Goal: Transaction & Acquisition: Obtain resource

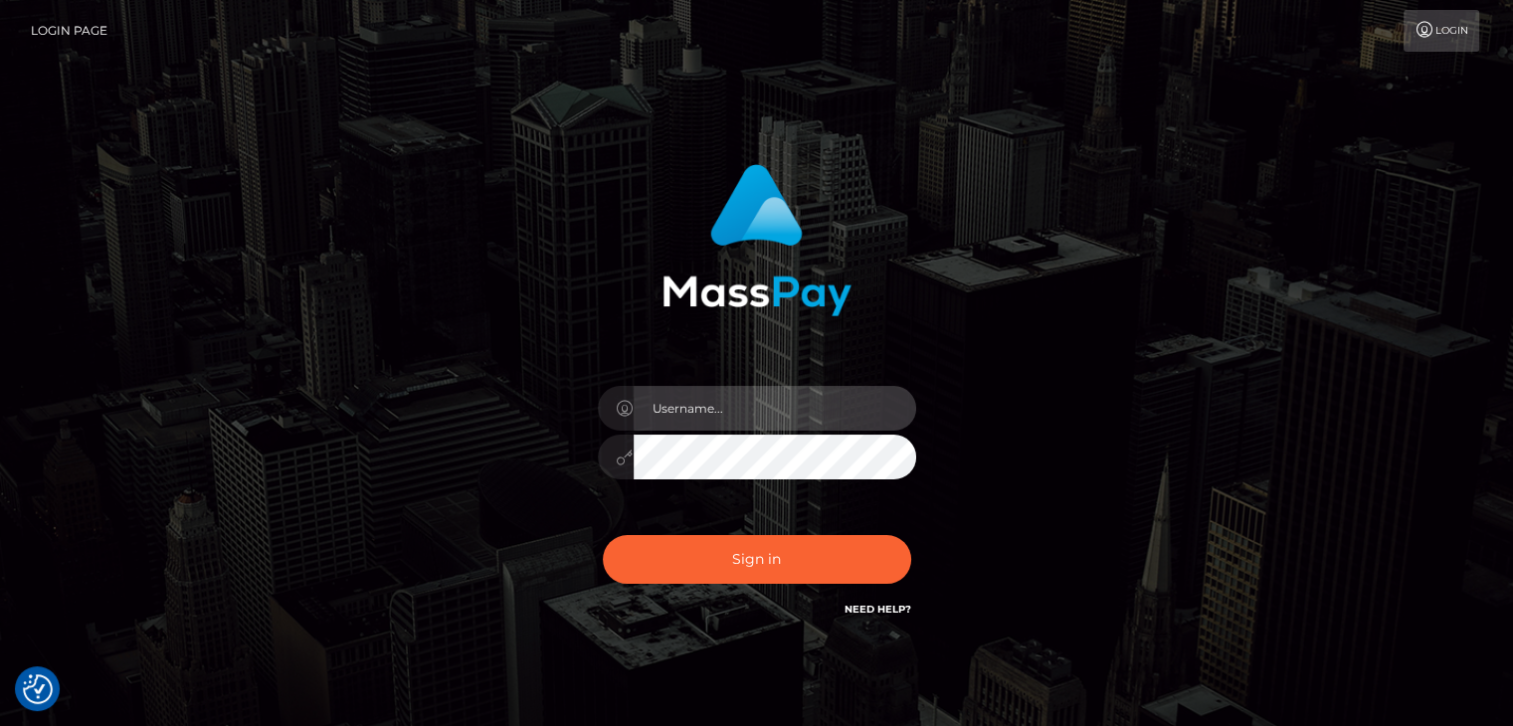
click at [794, 405] on input "text" at bounding box center [775, 408] width 283 height 45
click at [793, 403] on input "text" at bounding box center [775, 408] width 283 height 45
type input "Edward"
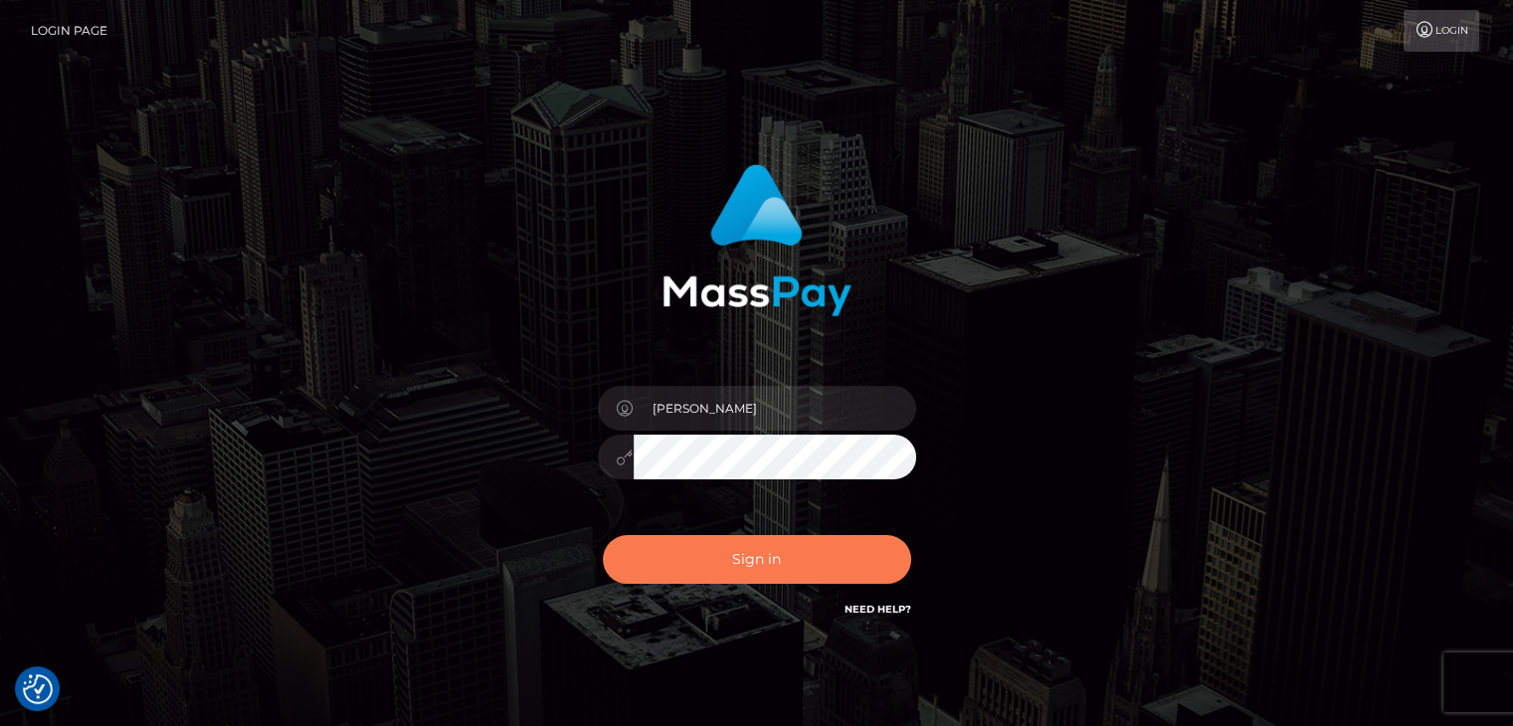
click at [776, 570] on button "Sign in" at bounding box center [757, 559] width 308 height 49
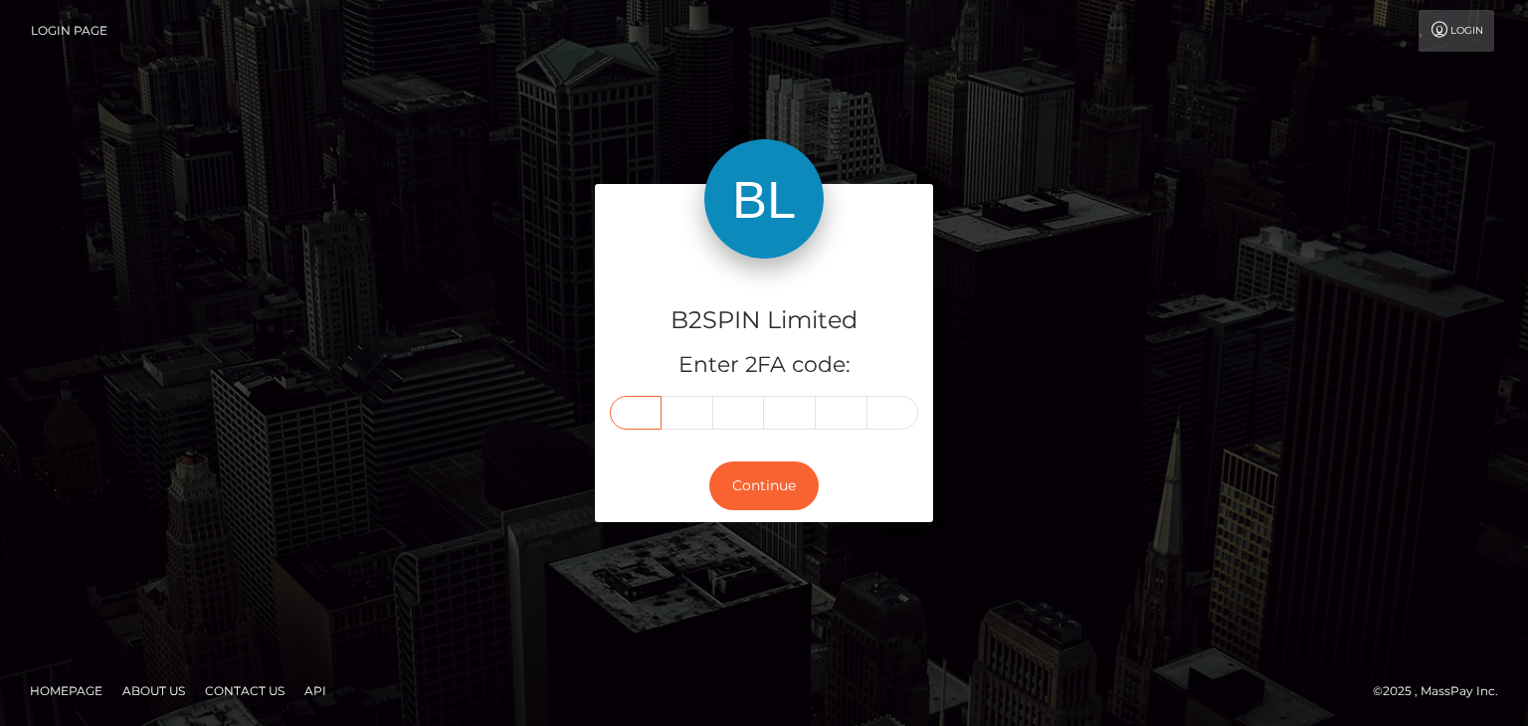
click at [647, 416] on input "text" at bounding box center [636, 413] width 52 height 34
paste input "5"
type input "5"
type input "9"
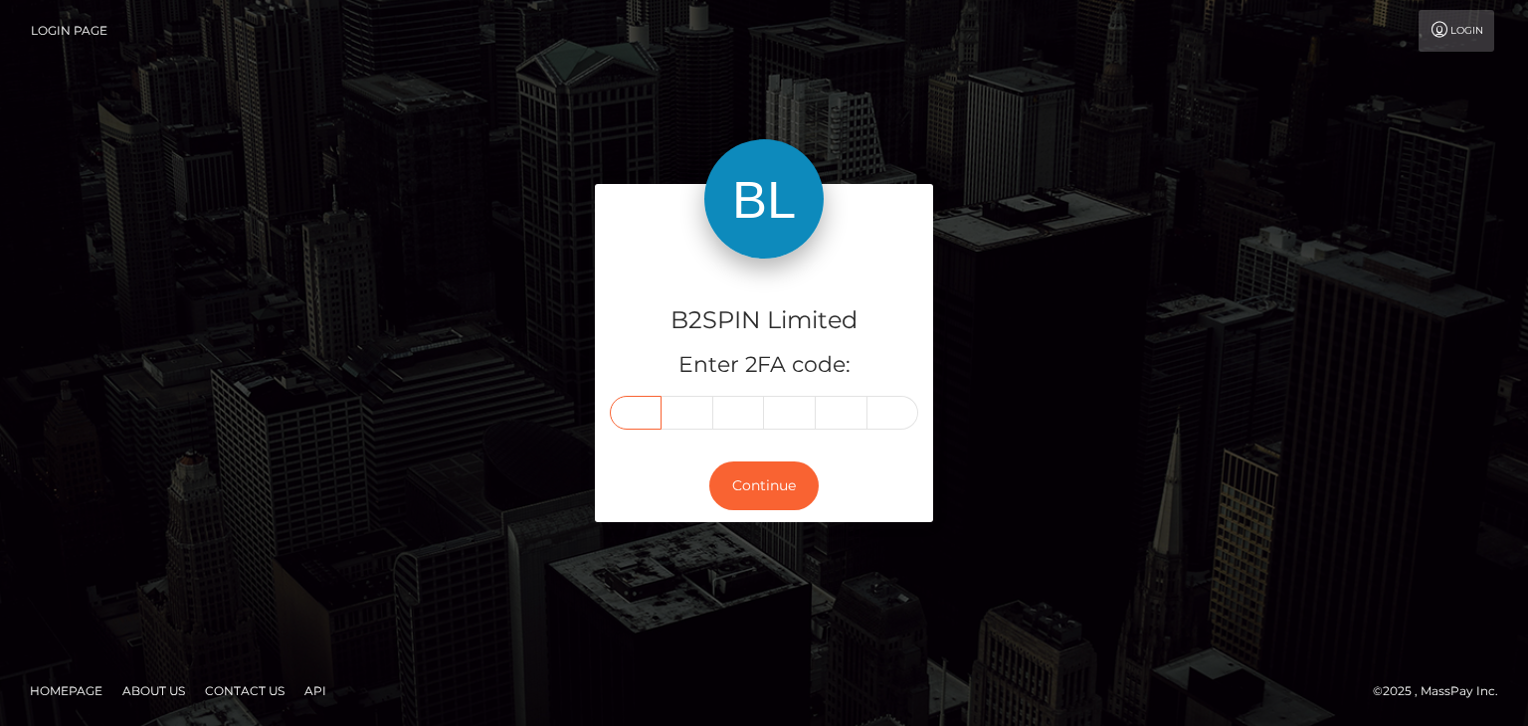
type input "9"
type input "3"
type input "7"
click at [764, 484] on button "Continue" at bounding box center [763, 486] width 109 height 49
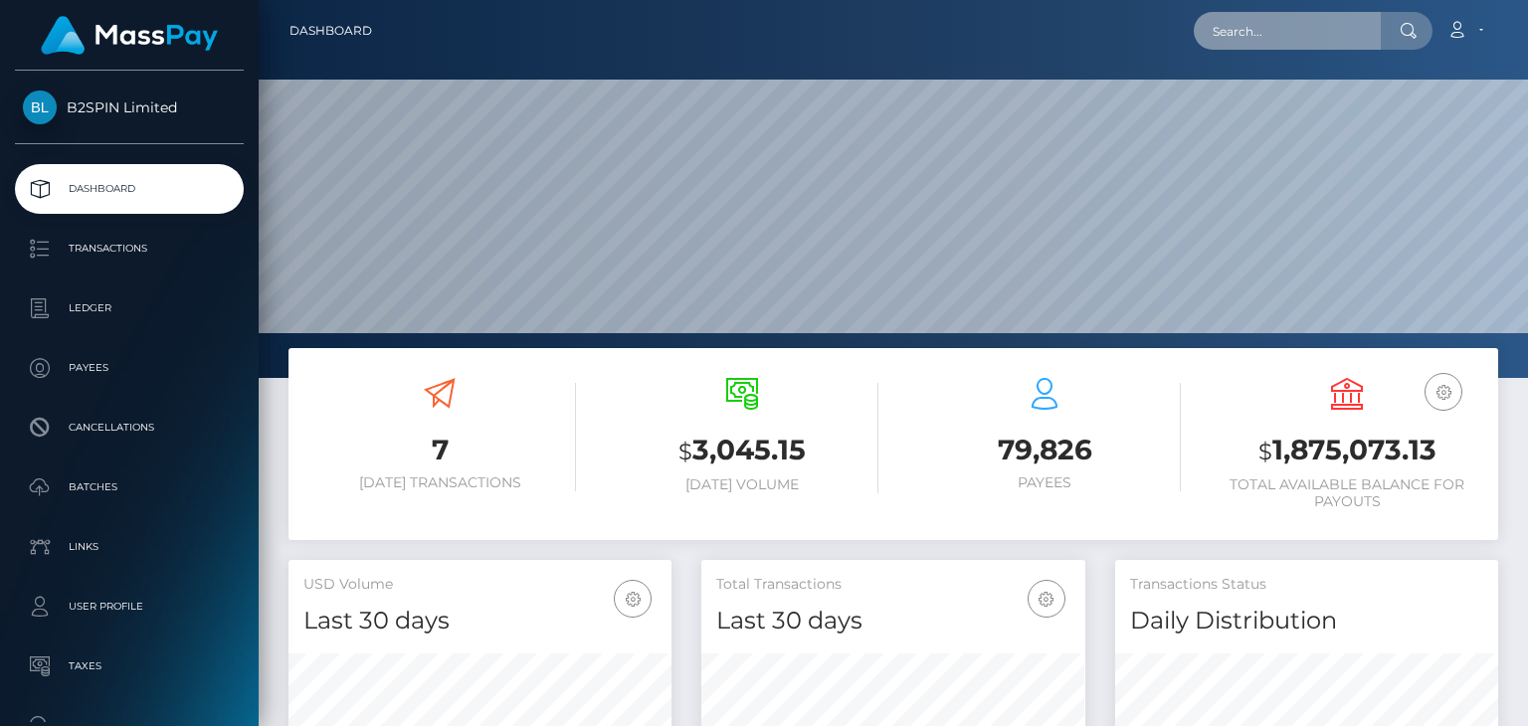
scroll to position [352, 382]
click at [1352, 23] on input "text" at bounding box center [1287, 31] width 187 height 38
paste input "0a1f93de-93eb-4157-bfc7-13e5cb04cb25"
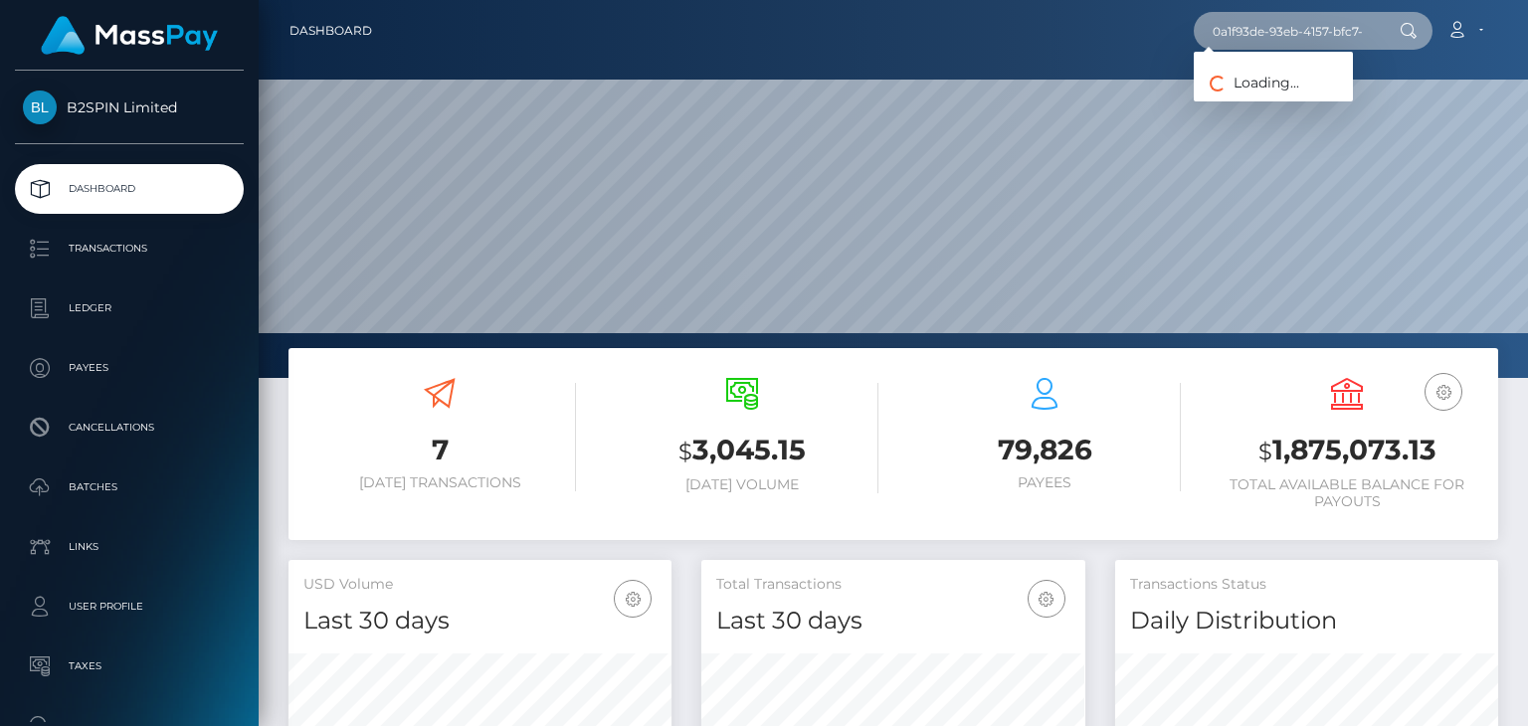
click at [1274, 34] on input "0a1f93de-93eb-4157-bfc7-13e5cb04cb25" at bounding box center [1287, 31] width 187 height 38
paste input "1414462263"
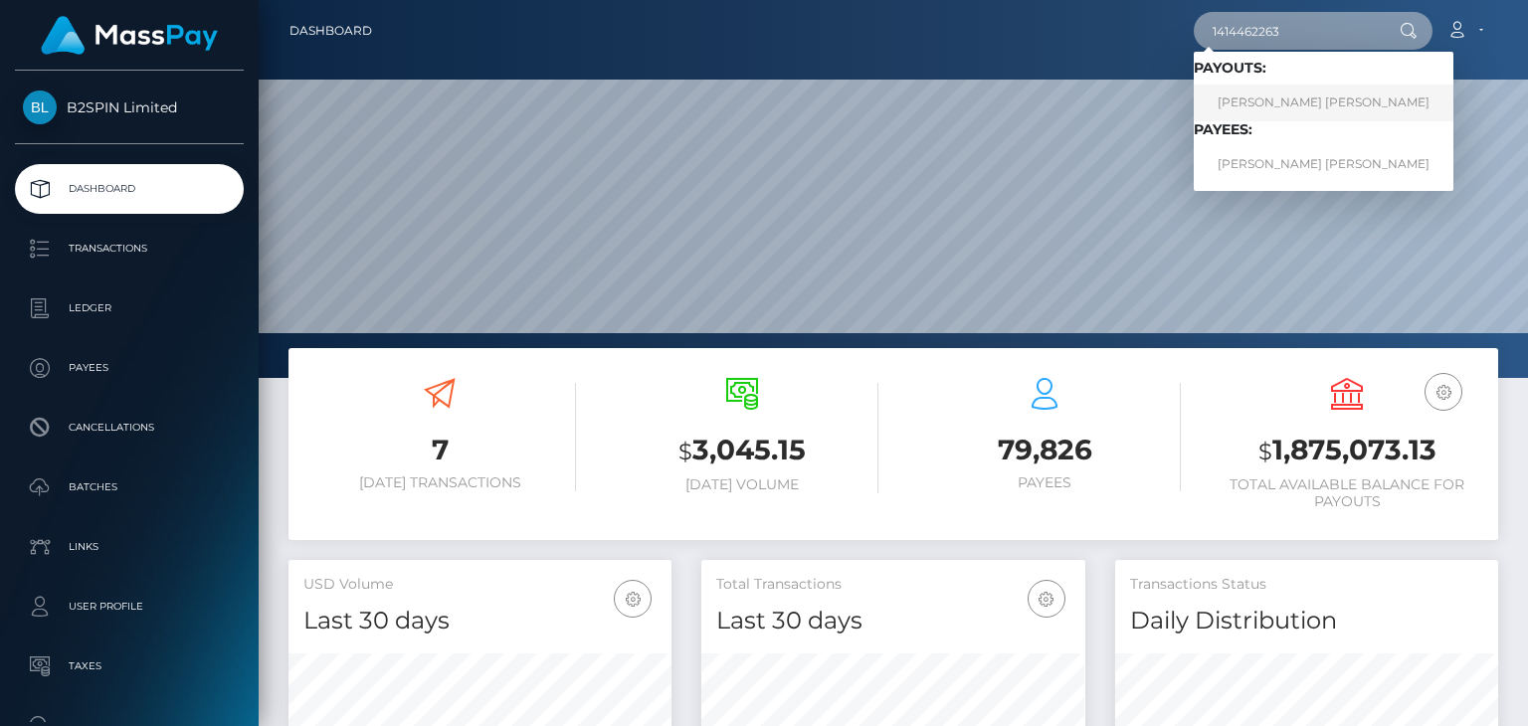
type input "1414462263"
click at [1227, 106] on link "JOSE SINUHE TELLO GONZALEZ" at bounding box center [1324, 103] width 260 height 37
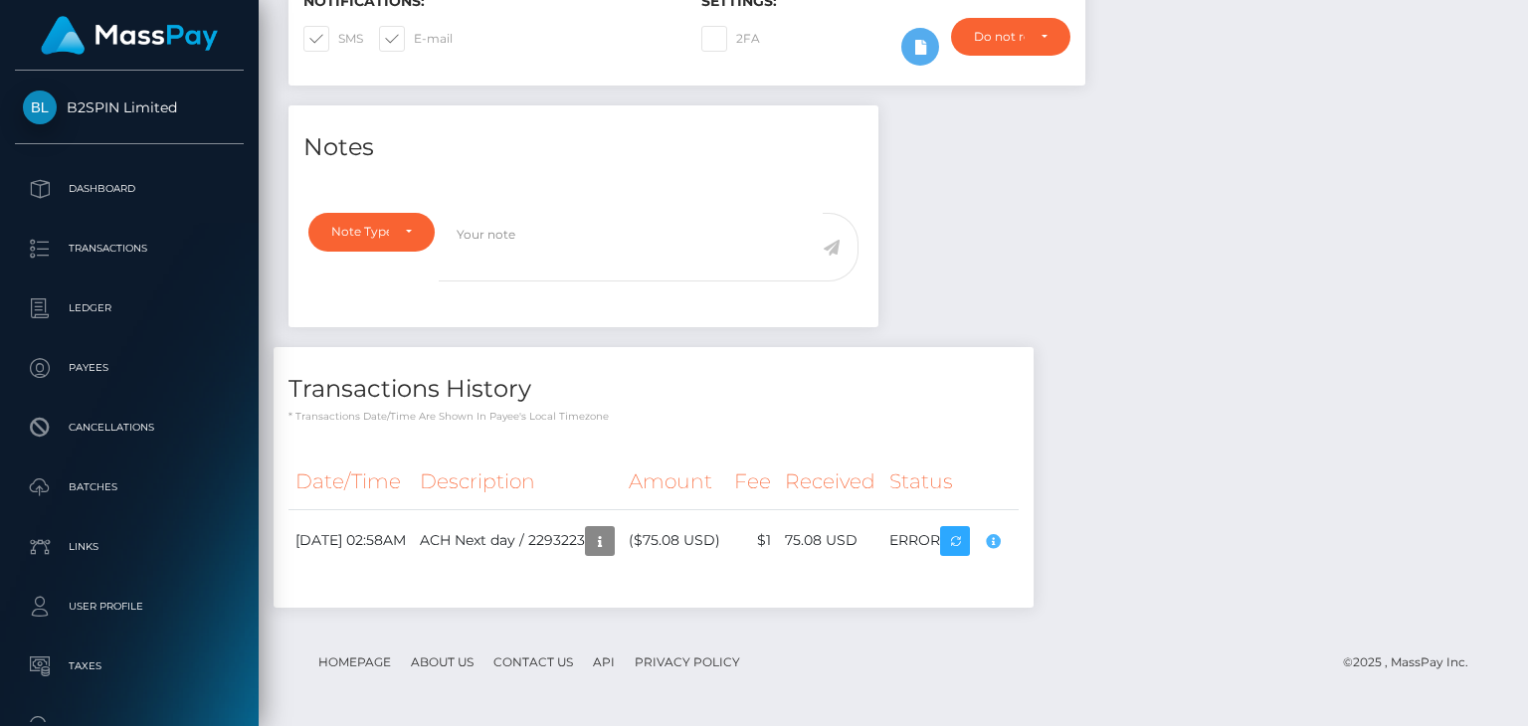
scroll to position [239, 382]
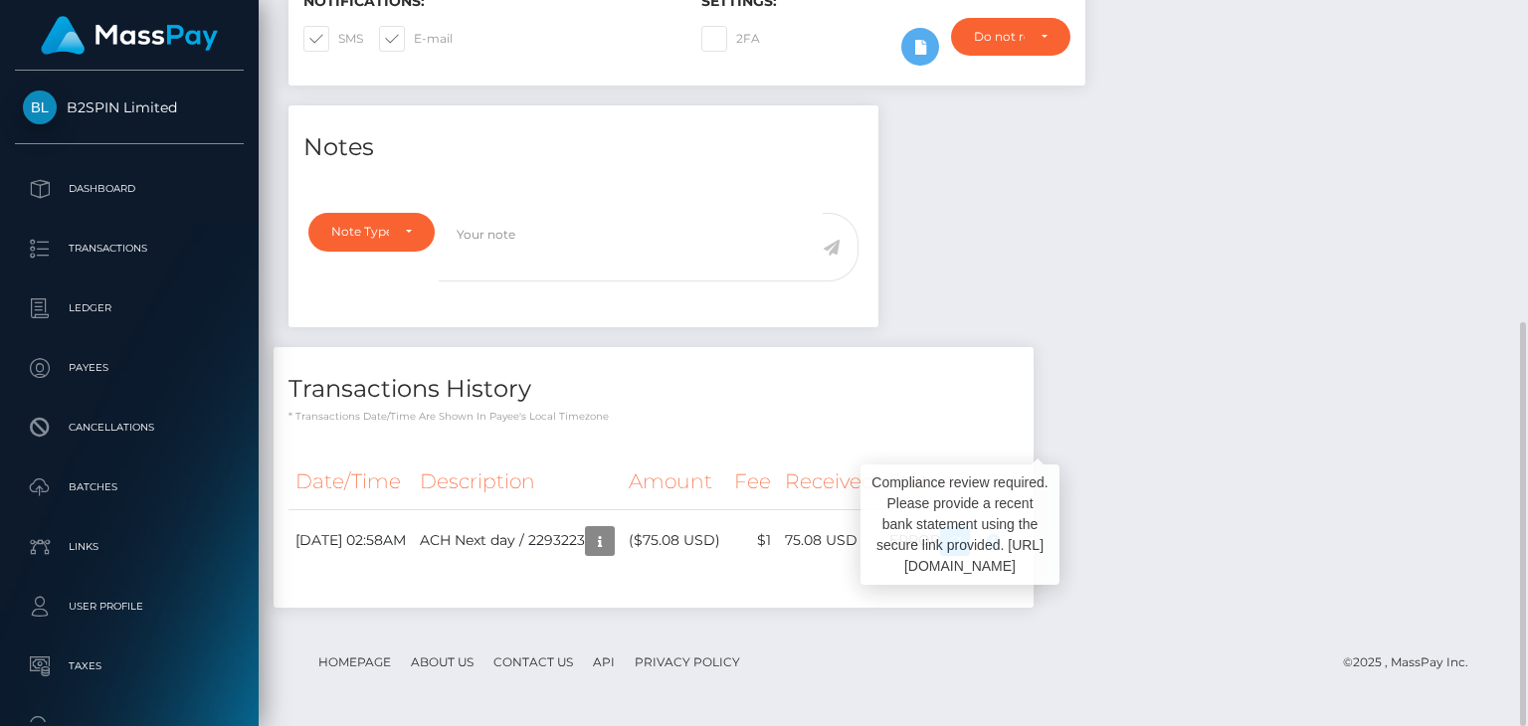
drag, startPoint x: 1039, startPoint y: 538, endPoint x: 1333, endPoint y: 459, distance: 305.0
click at [1333, 459] on div "Notes Note Type Compliance Clear Compliance General Note Type" at bounding box center [893, 366] width 1239 height 522
click at [1394, 431] on div "Notes Note Type Compliance Clear Compliance General Note Type" at bounding box center [893, 366] width 1239 height 522
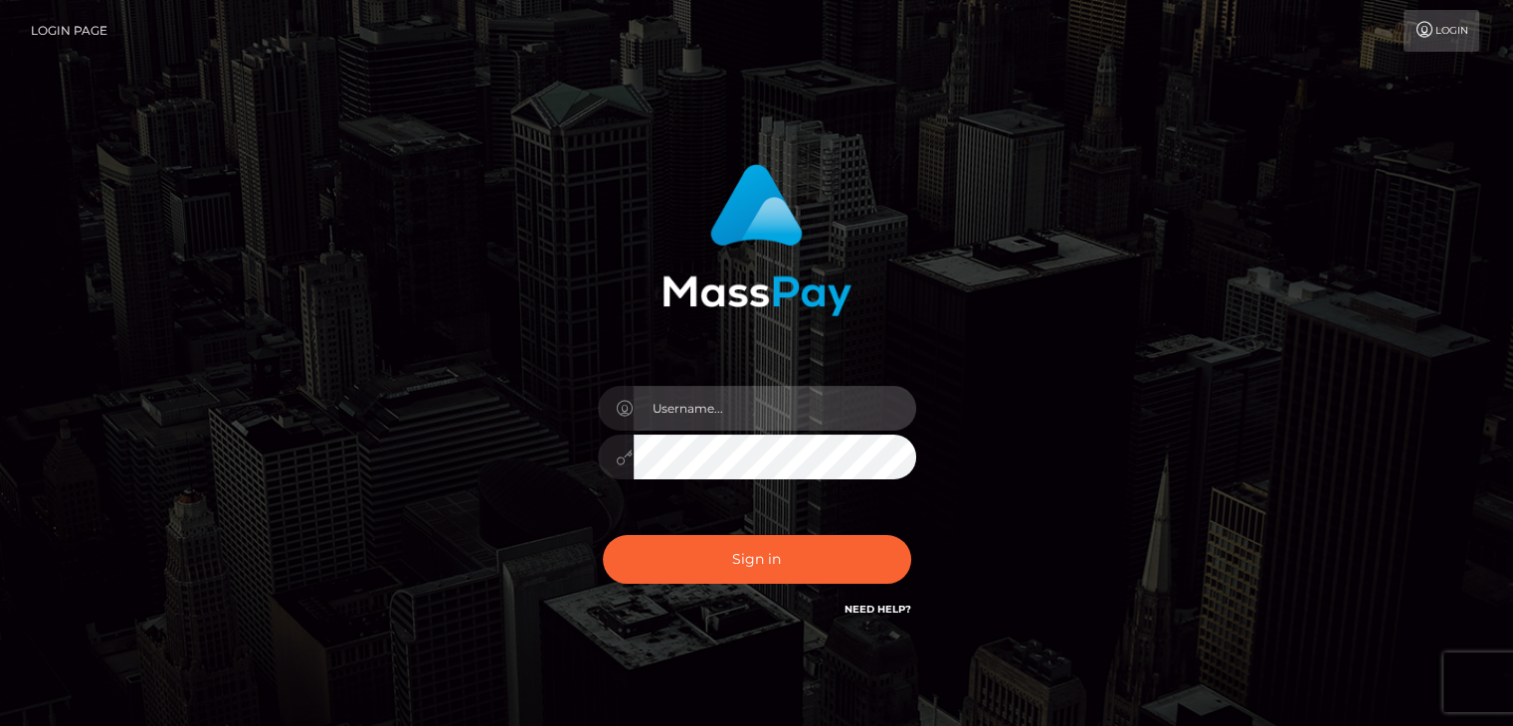
click at [730, 416] on input "text" at bounding box center [775, 408] width 283 height 45
type input "[PERSON_NAME]"
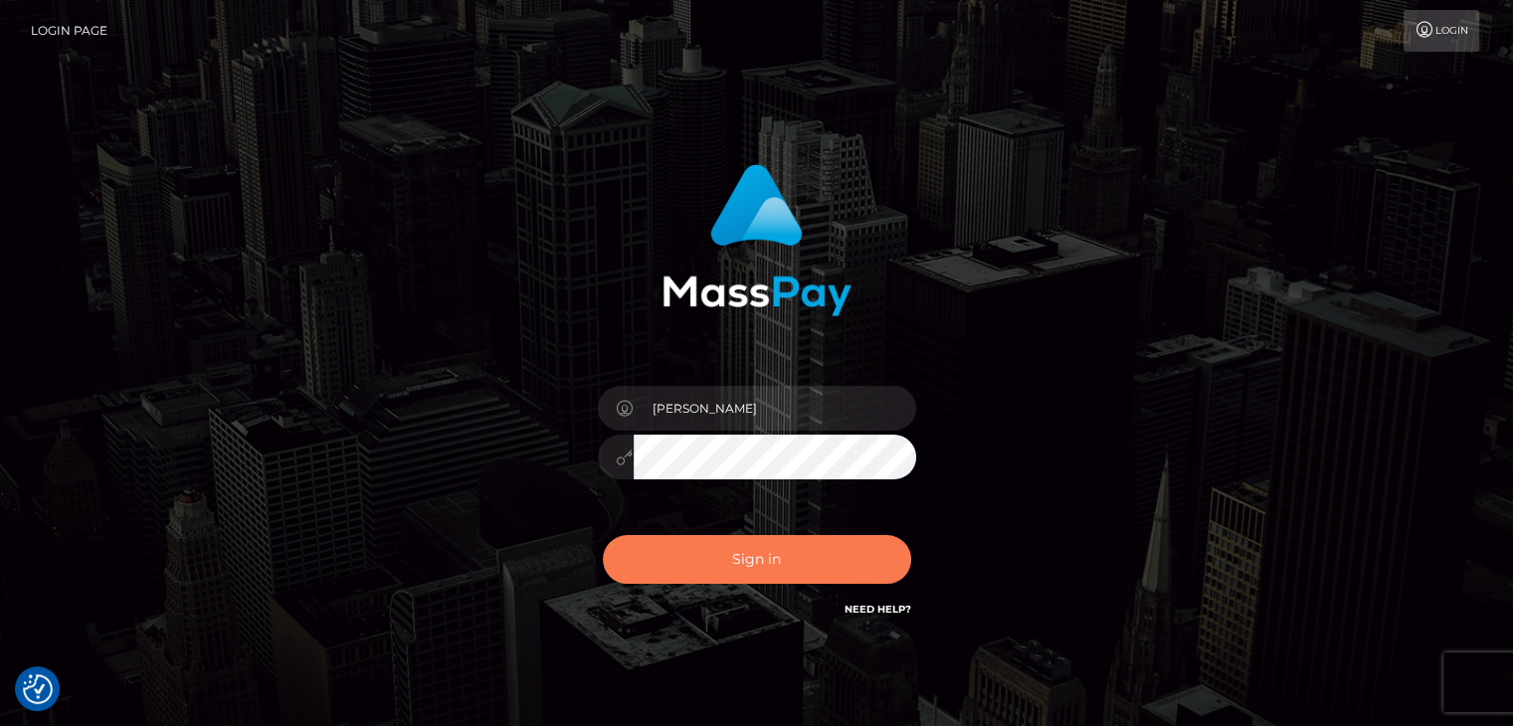
click at [804, 540] on button "Sign in" at bounding box center [757, 559] width 308 height 49
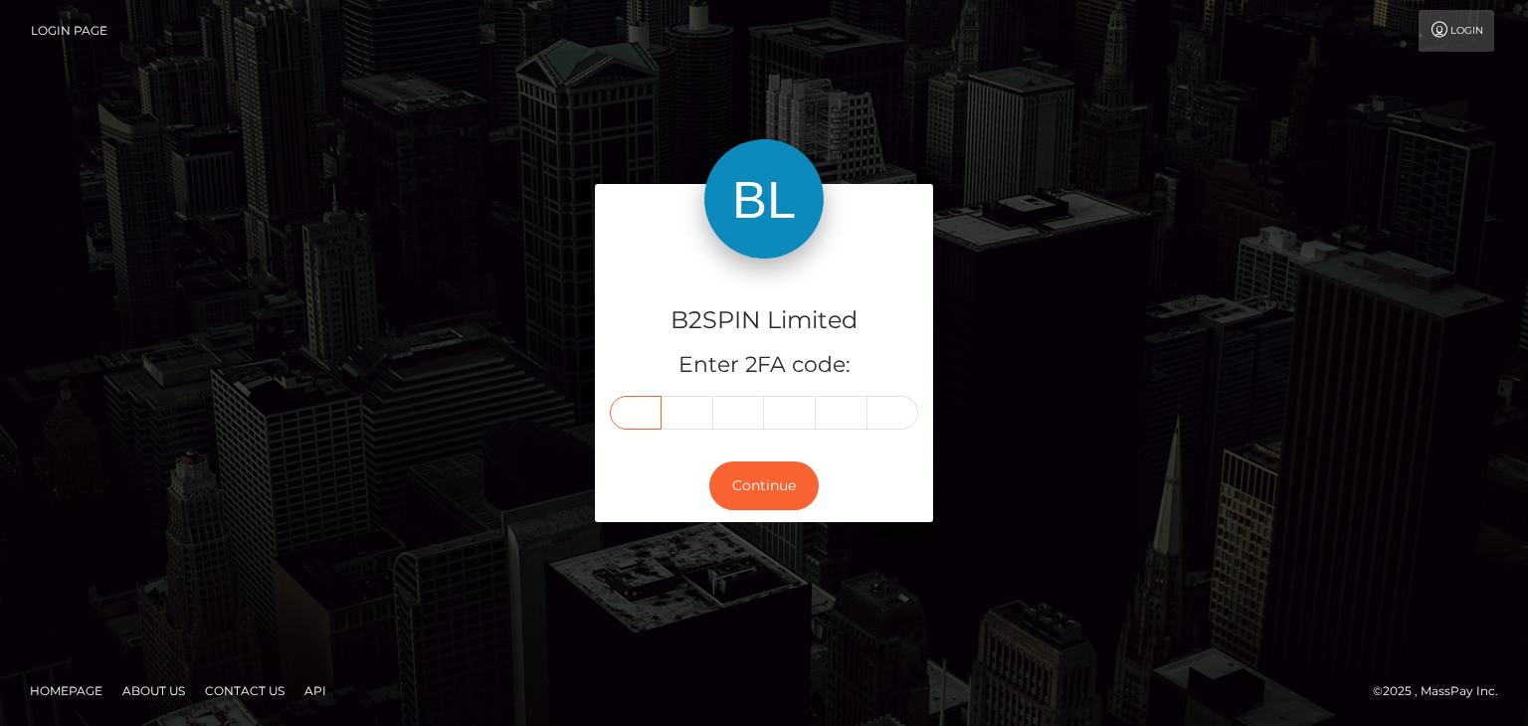
click at [643, 415] on input "text" at bounding box center [636, 413] width 52 height 34
paste input "6"
type input "6"
type input "2"
type input "0"
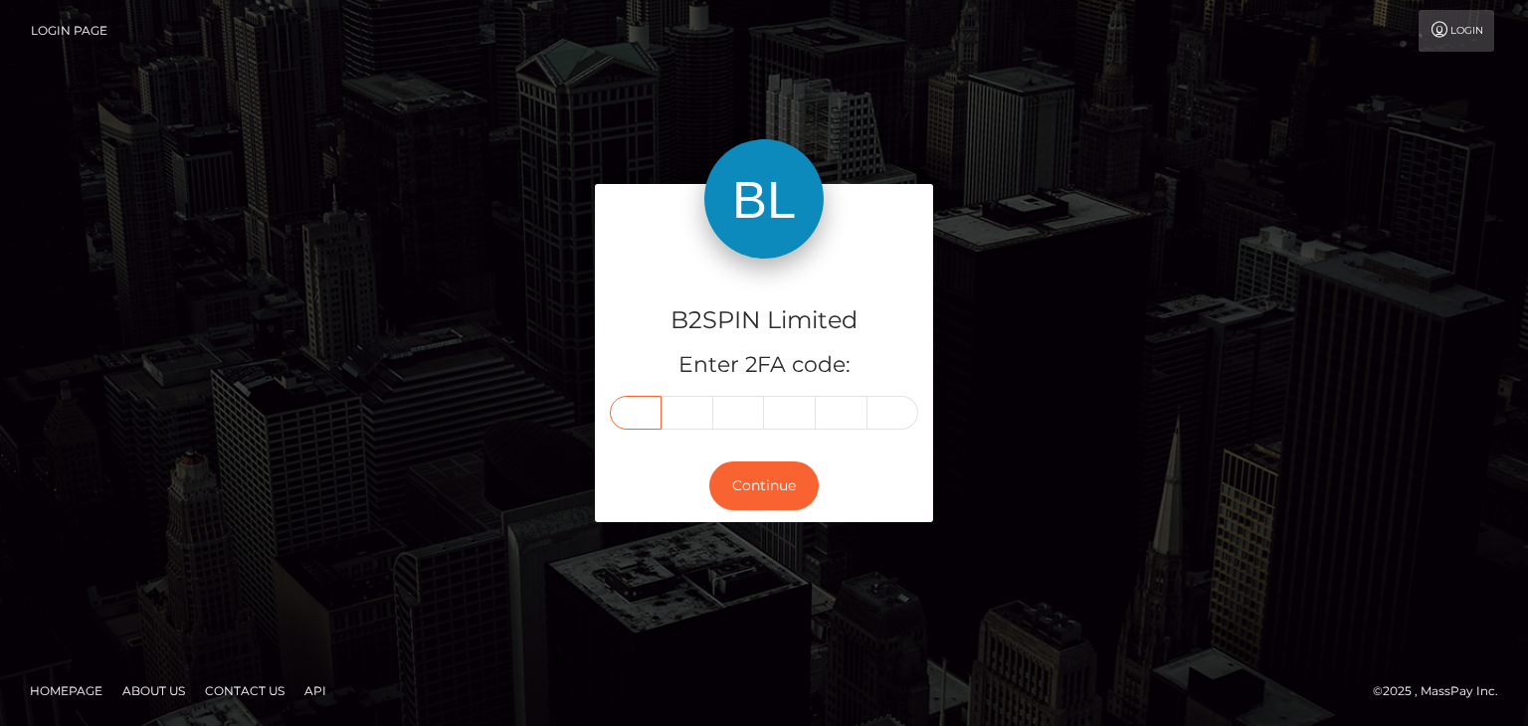
type input "9"
type input "0"
type input "9"
click at [744, 481] on button "Continue" at bounding box center [763, 486] width 109 height 49
drag, startPoint x: 1161, startPoint y: 431, endPoint x: 1229, endPoint y: 340, distance: 113.6
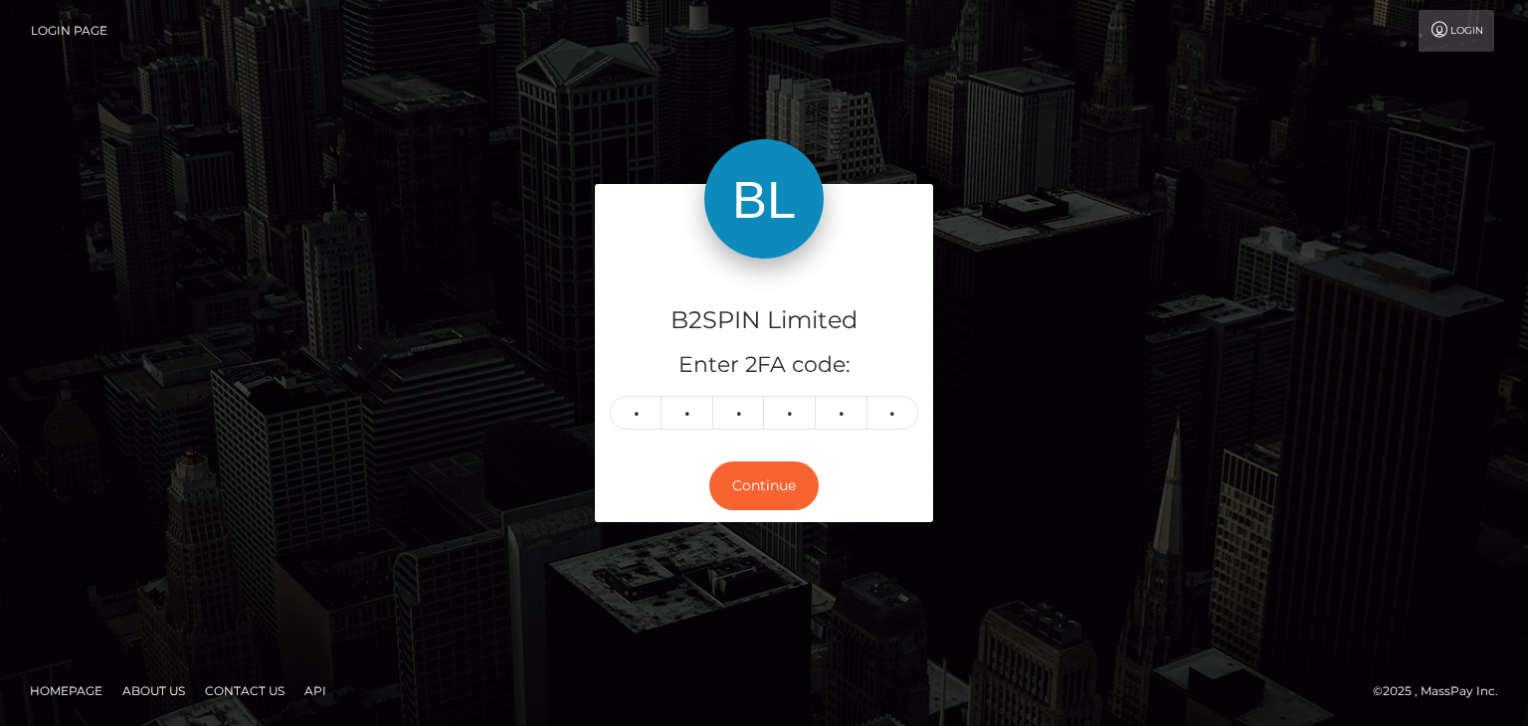
click at [1162, 431] on div "B2SPIN Limited Enter 2FA code: 6 2 0 9 0 9 620909 Continue" at bounding box center [764, 362] width 1134 height 357
click at [756, 490] on button "Continue" at bounding box center [763, 486] width 109 height 49
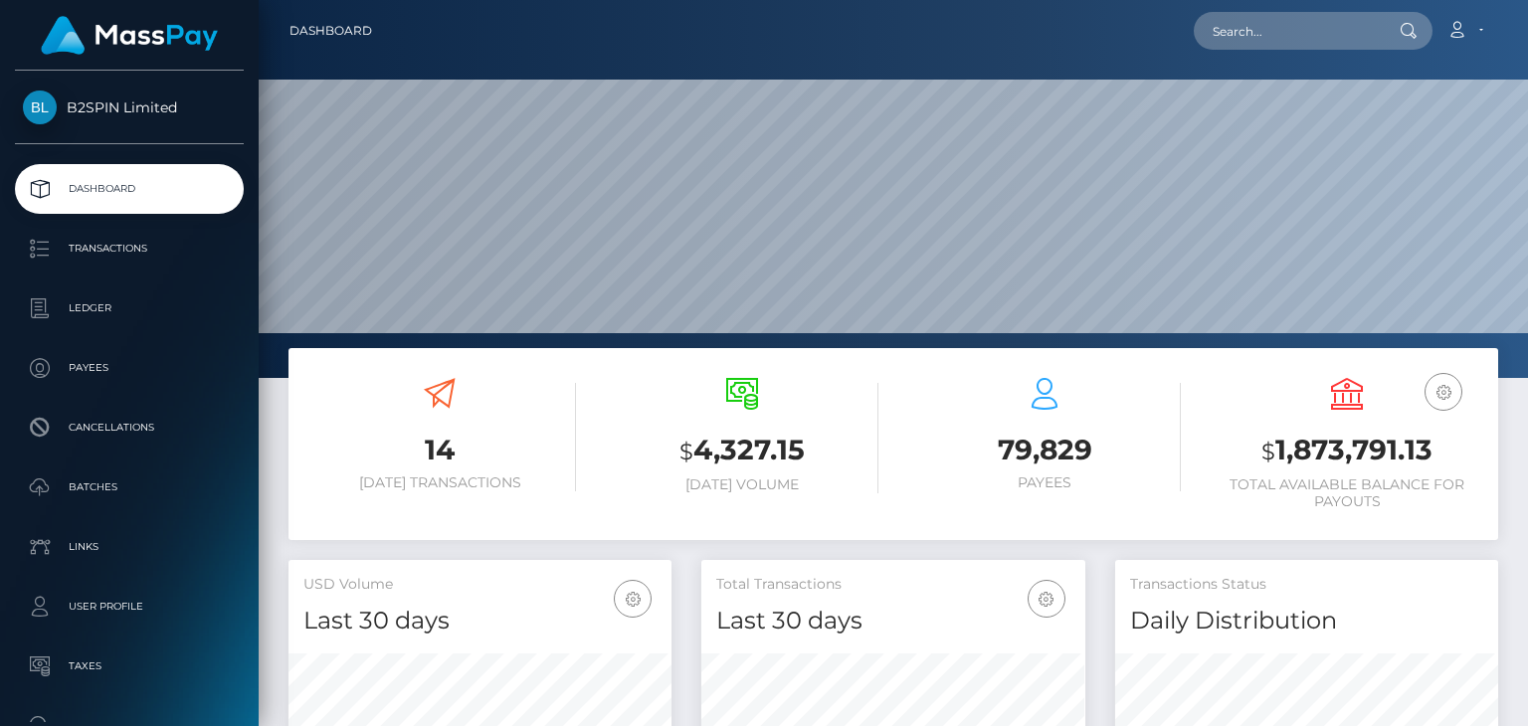
scroll to position [352, 382]
click at [1292, 21] on input "text" at bounding box center [1287, 31] width 187 height 38
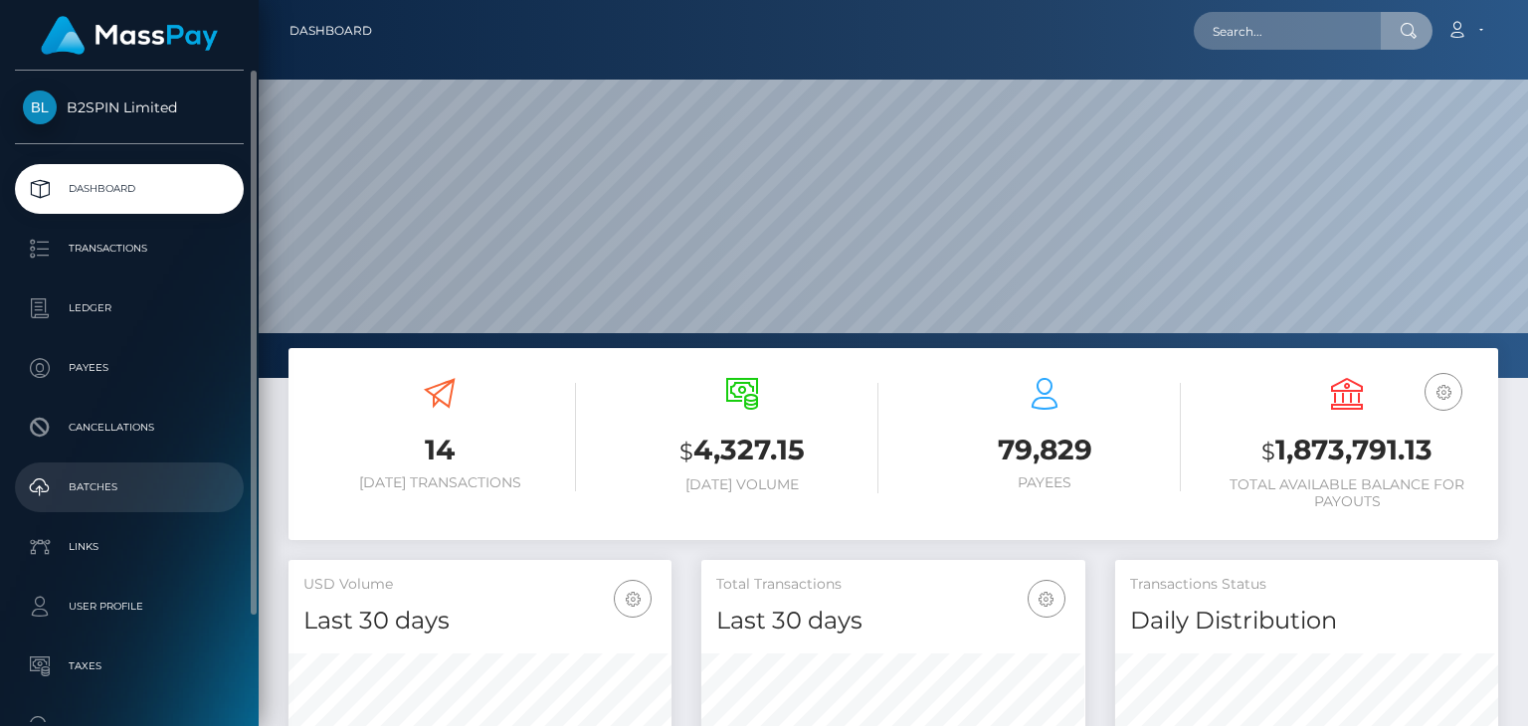
click at [81, 486] on p "Batches" at bounding box center [129, 487] width 213 height 30
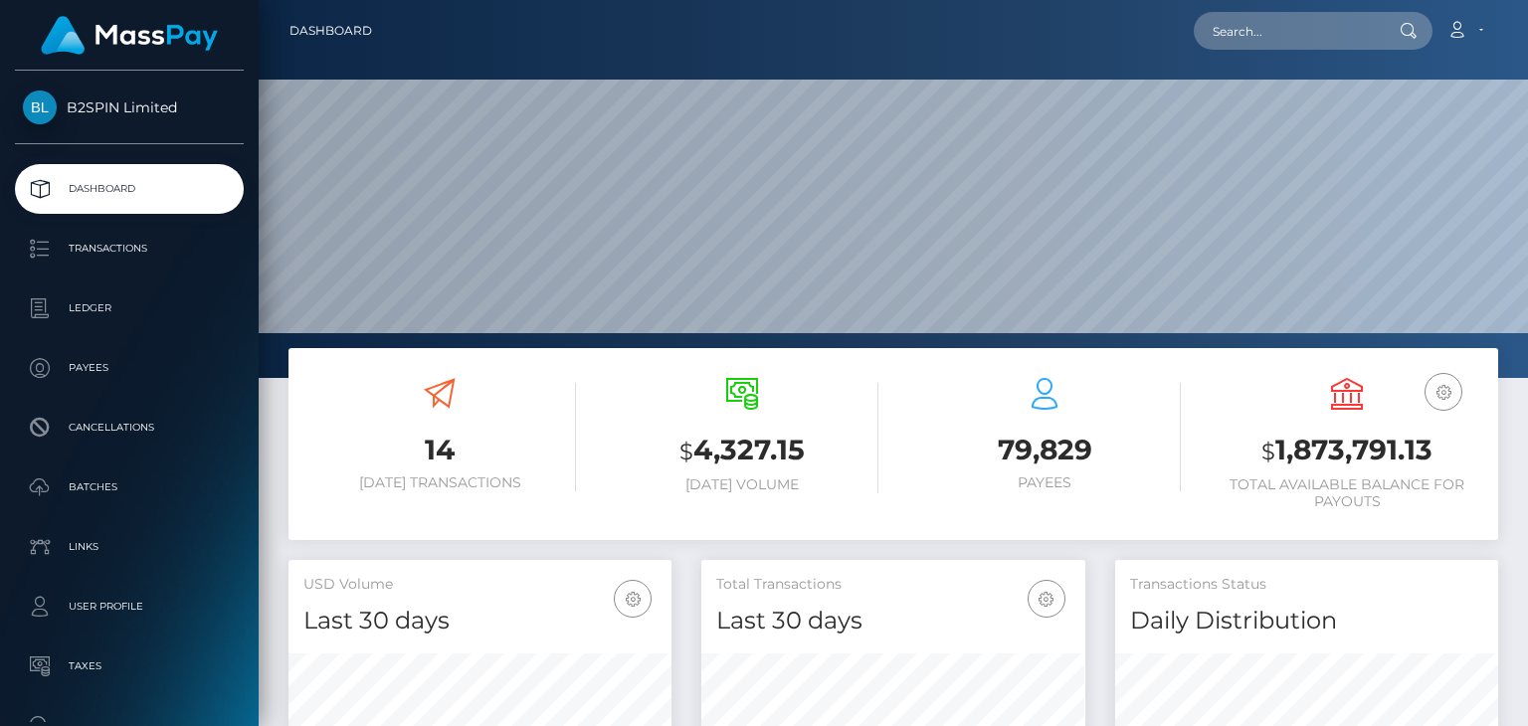
scroll to position [298, 0]
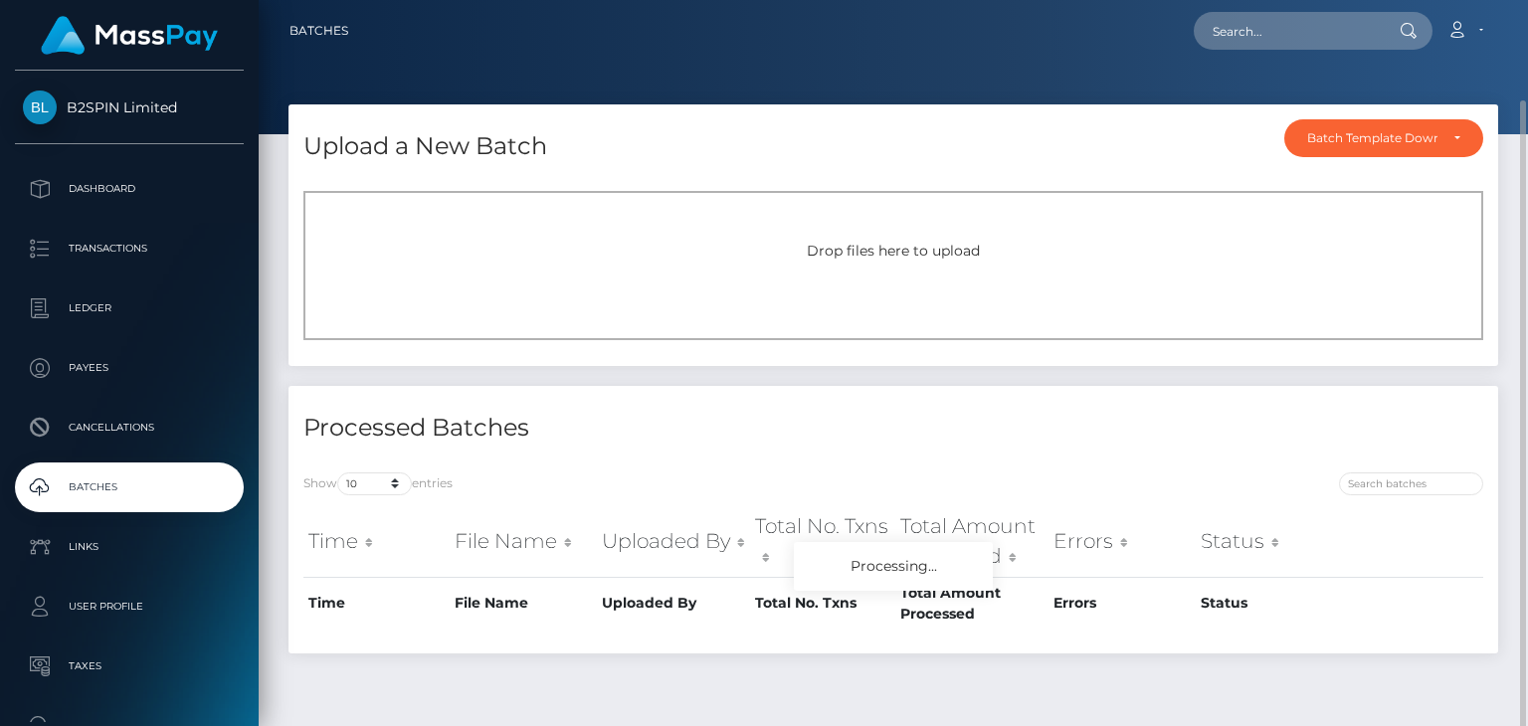
scroll to position [52, 0]
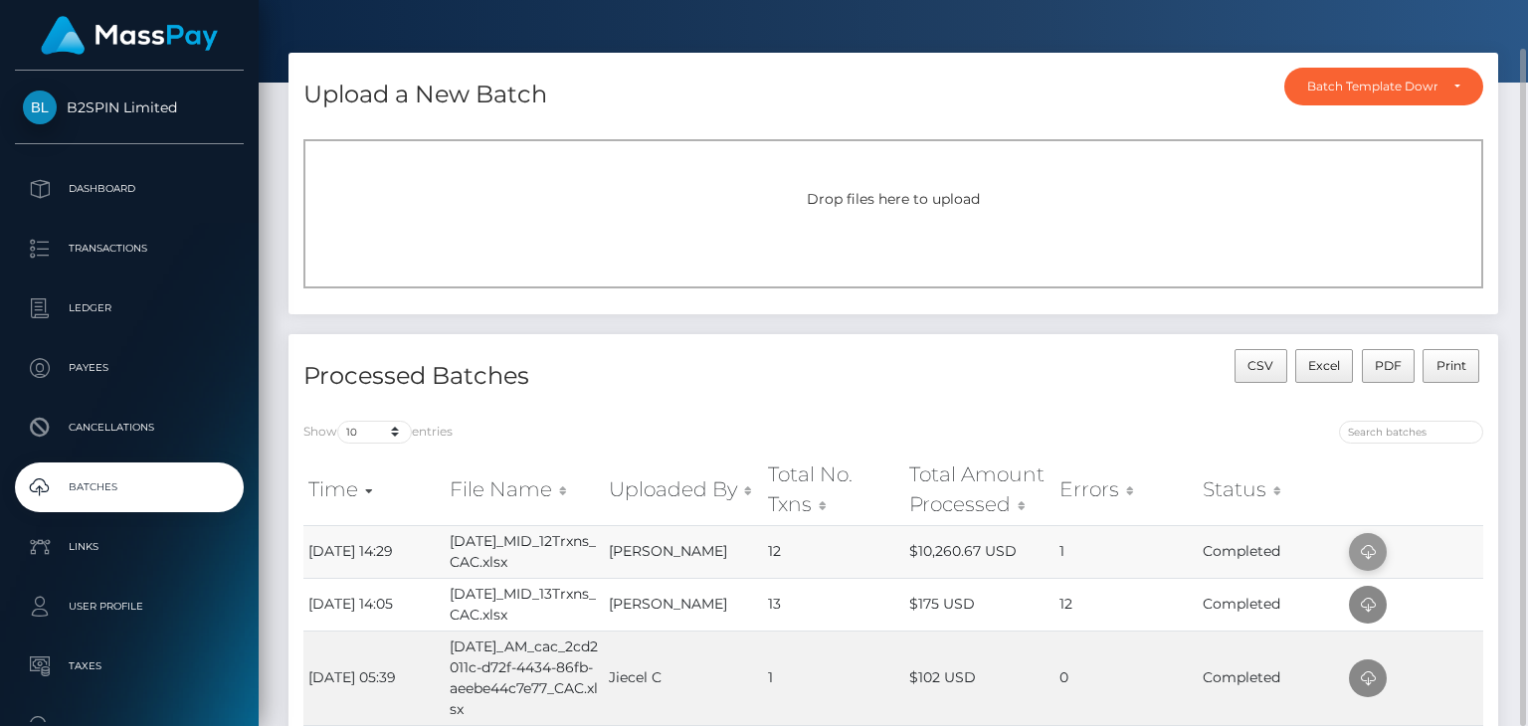
click at [1367, 558] on icon at bounding box center [1368, 552] width 24 height 25
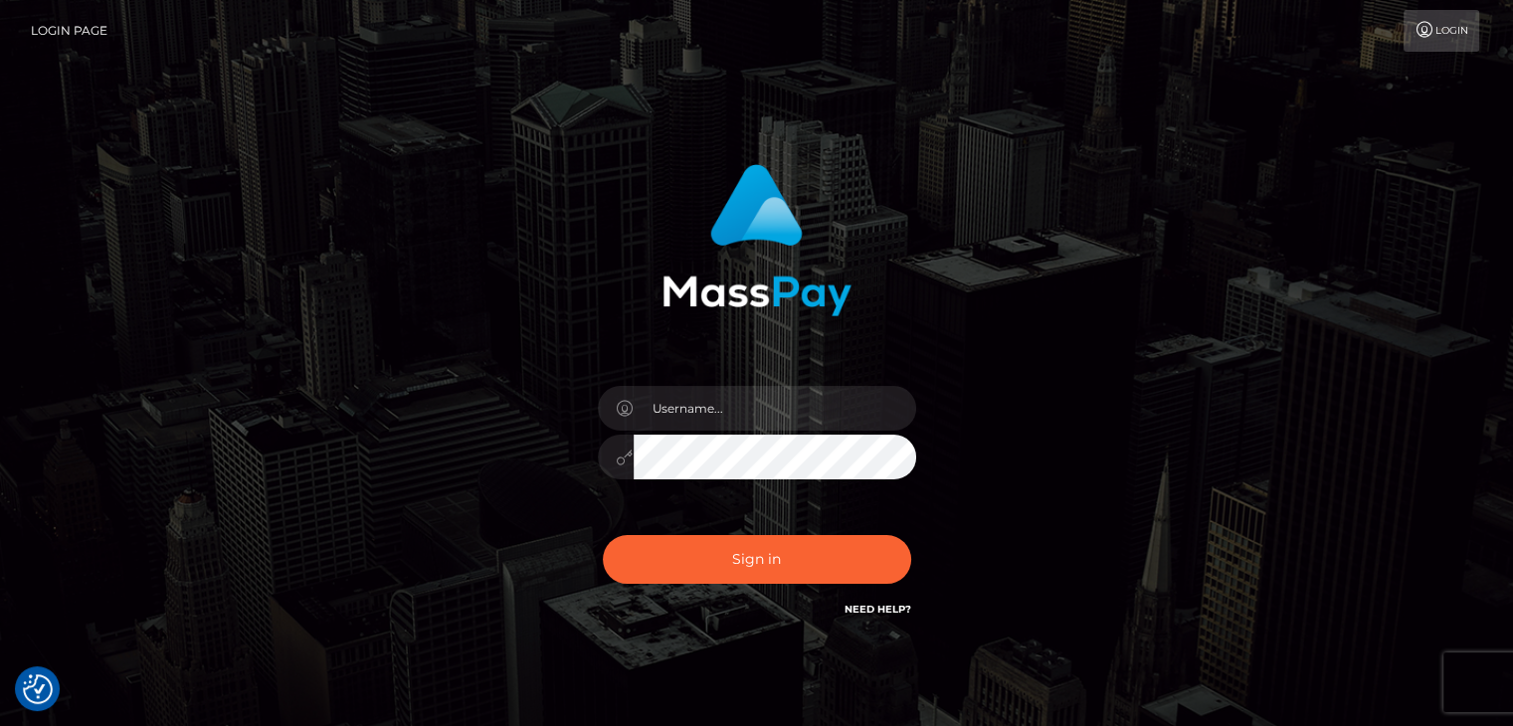
drag, startPoint x: 764, startPoint y: 344, endPoint x: 764, endPoint y: 391, distance: 46.8
click at [764, 365] on div "Sign in" at bounding box center [756, 392] width 522 height 486
click at [764, 393] on input "text" at bounding box center [775, 408] width 283 height 45
type input "[PERSON_NAME]"
click at [805, 569] on button "Sign in" at bounding box center [757, 559] width 308 height 49
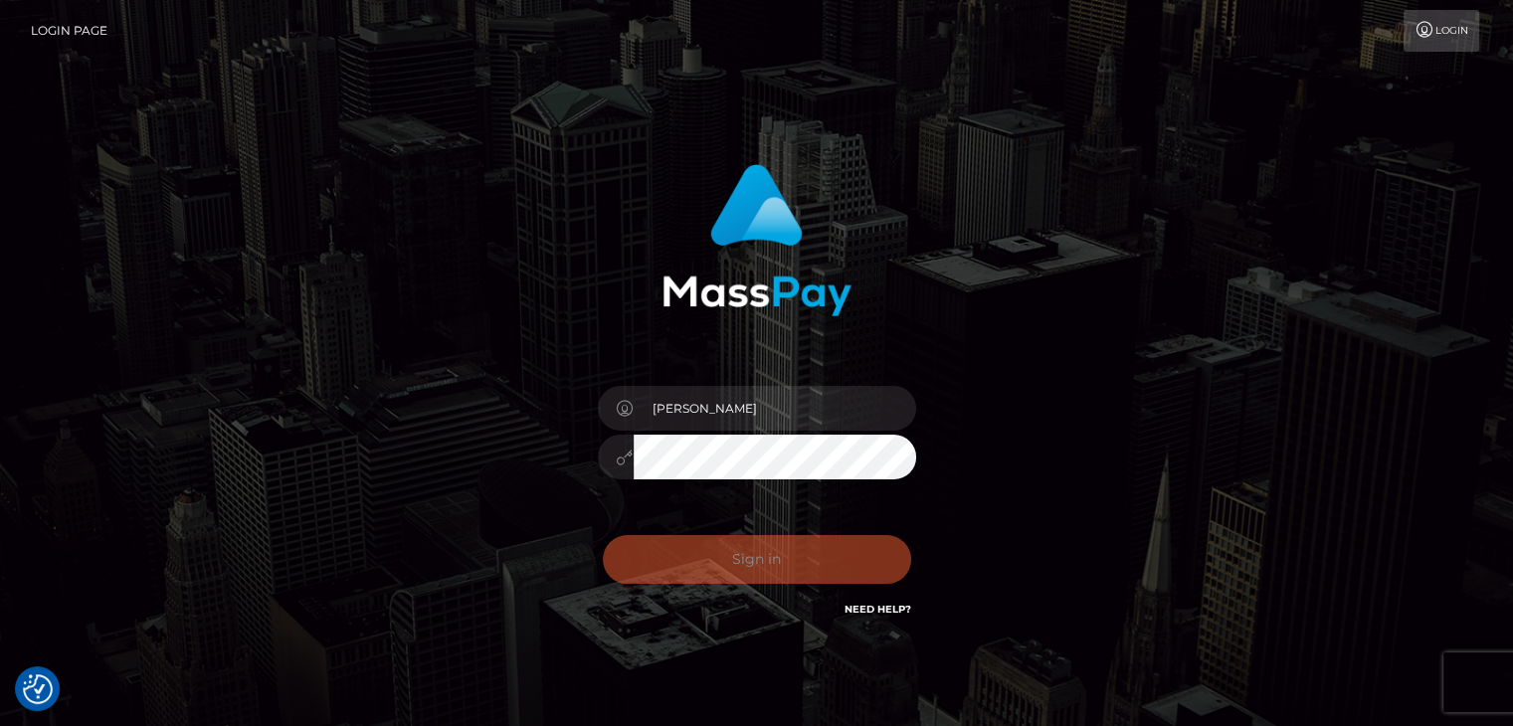
click at [1078, 313] on div "[PERSON_NAME] Sign in" at bounding box center [757, 402] width 1134 height 506
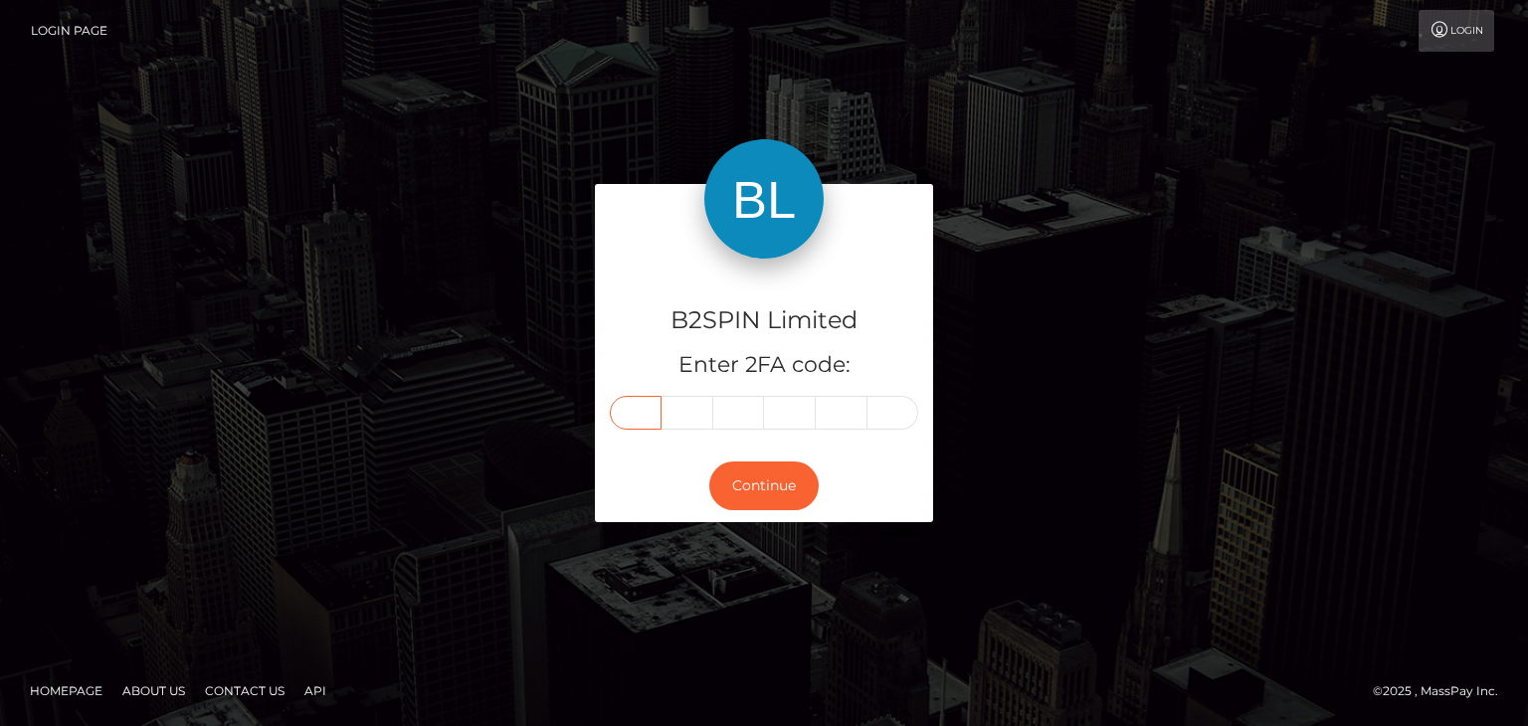
click at [644, 409] on input "text" at bounding box center [636, 413] width 52 height 34
paste input "7"
type input "7"
type input "1"
type input "3"
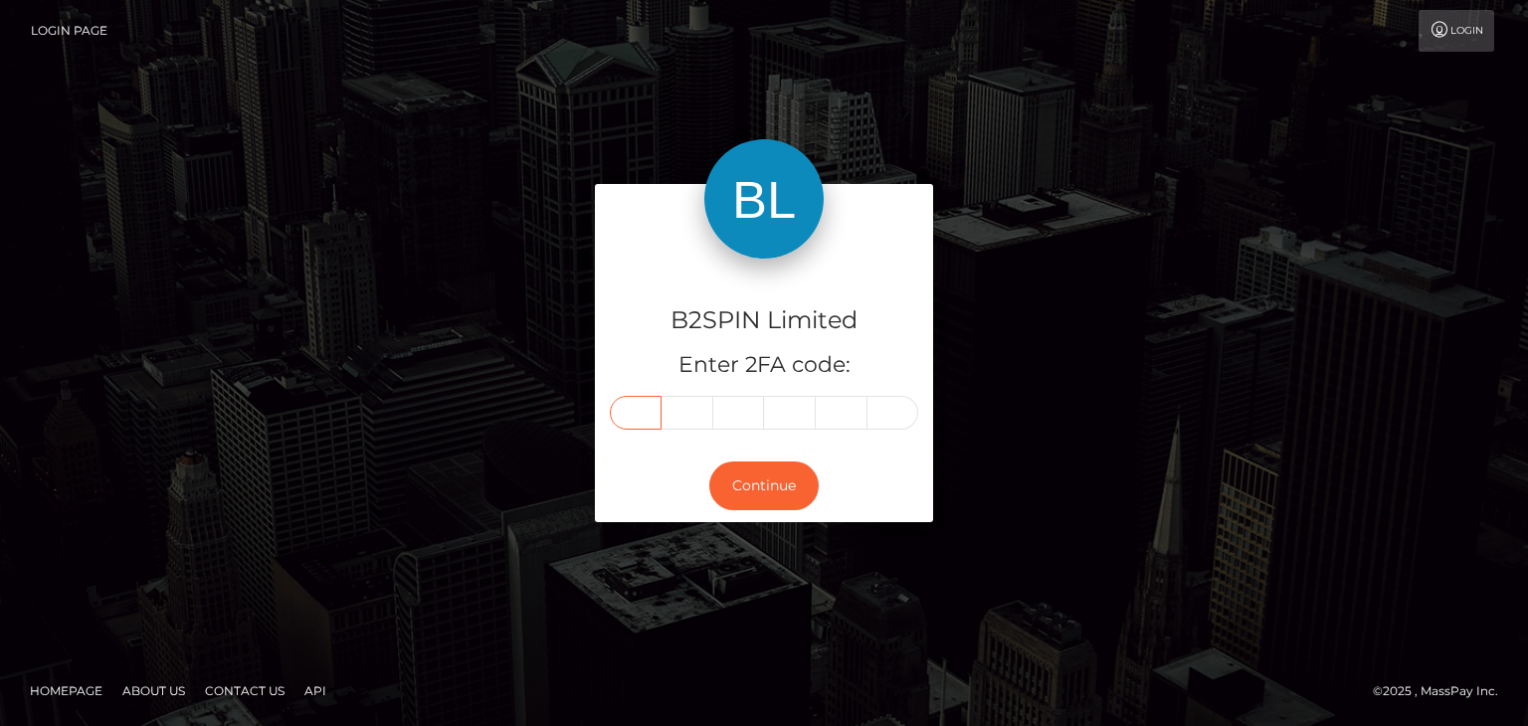
type input "2"
type input "0"
type input "6"
click at [729, 479] on button "Continue" at bounding box center [763, 486] width 109 height 49
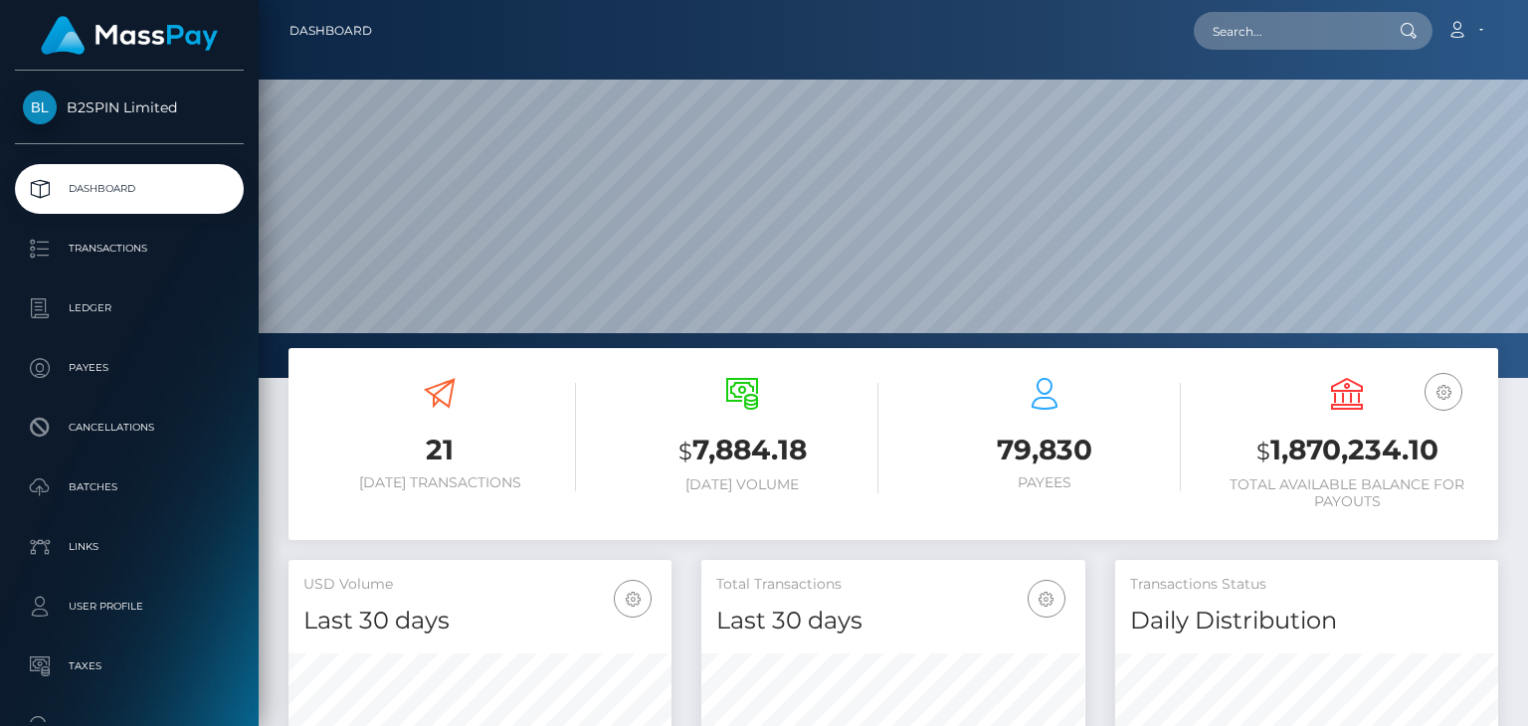
scroll to position [352, 382]
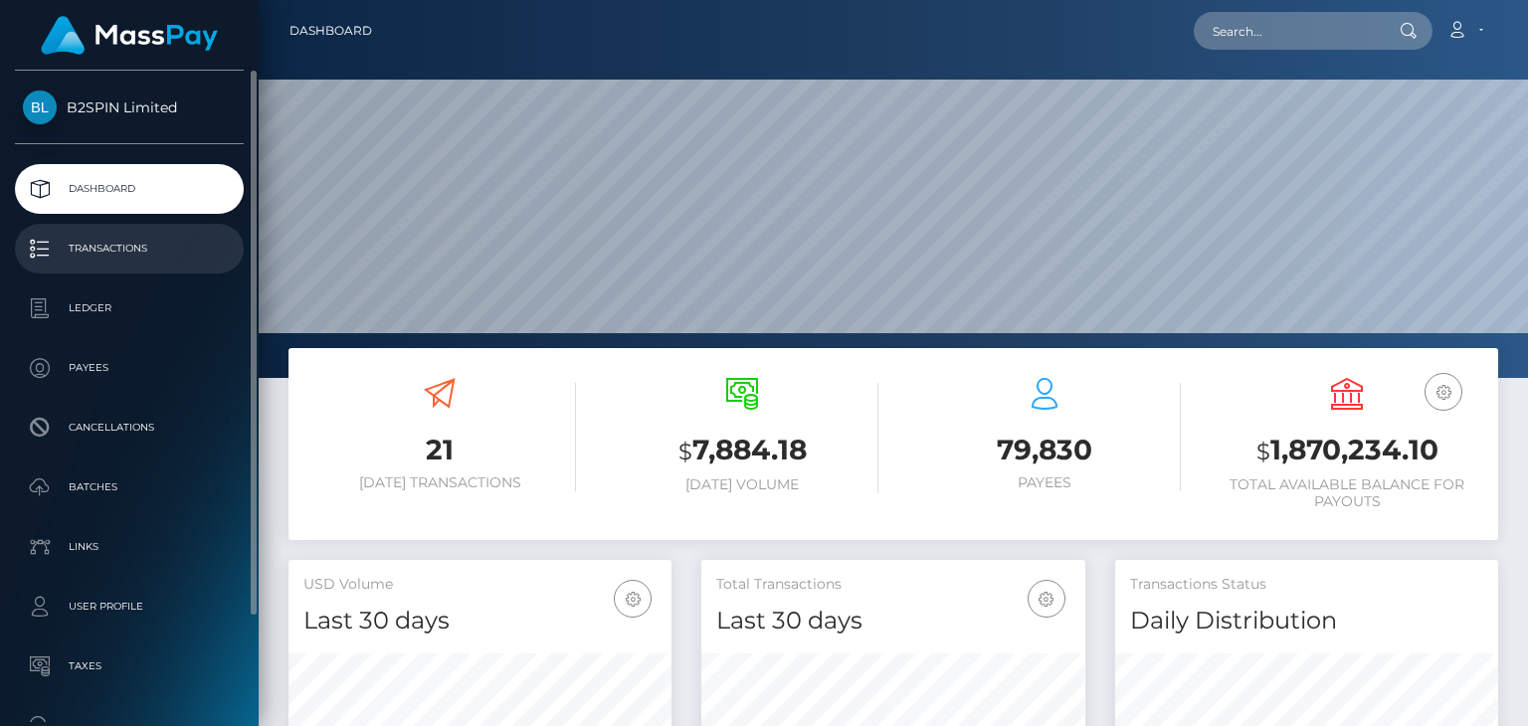
click at [101, 254] on p "Transactions" at bounding box center [129, 249] width 213 height 30
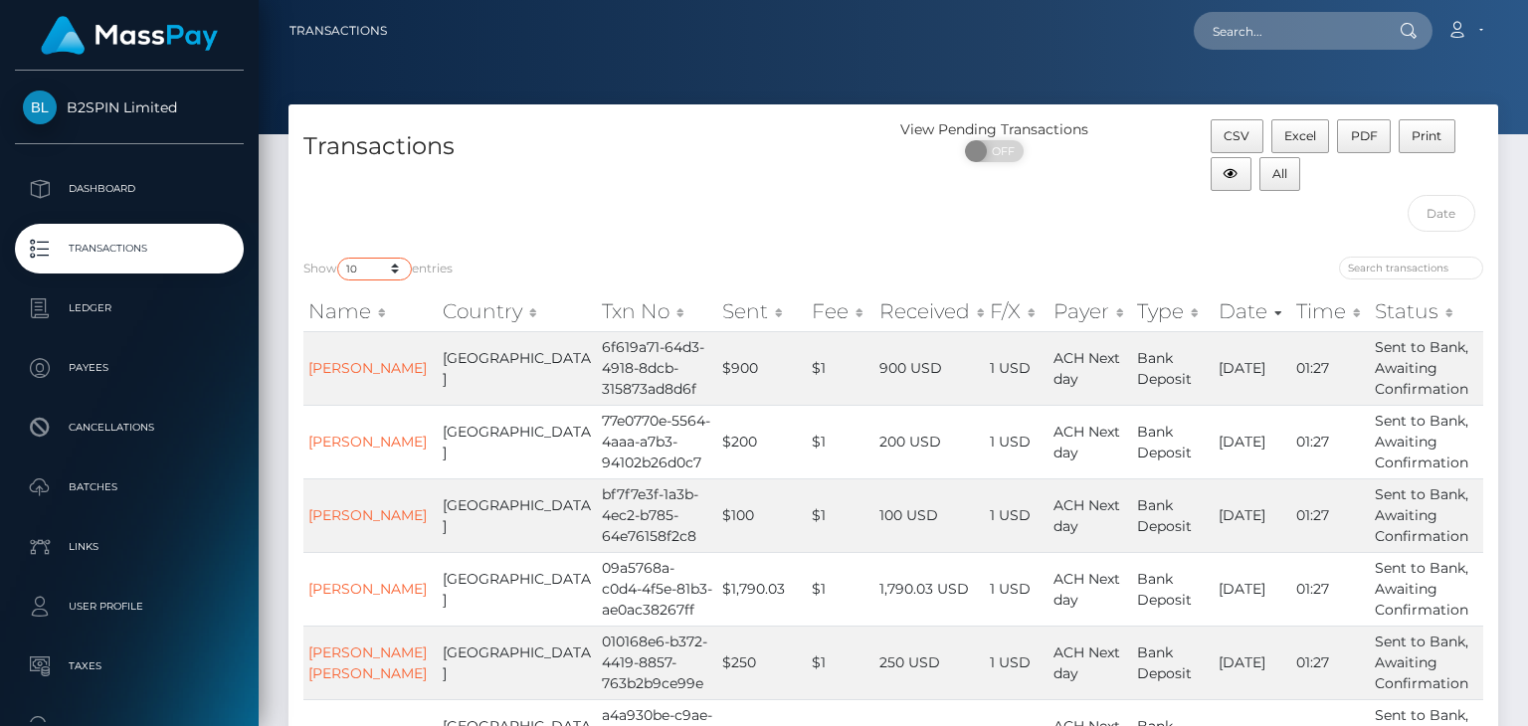
click at [371, 260] on select "10 25 50 100 250 500 1,000 3,500" at bounding box center [374, 269] width 75 height 23
select select "3500"
click at [339, 258] on select "10 25 50 100 250 500 1,000 3,500" at bounding box center [374, 269] width 75 height 23
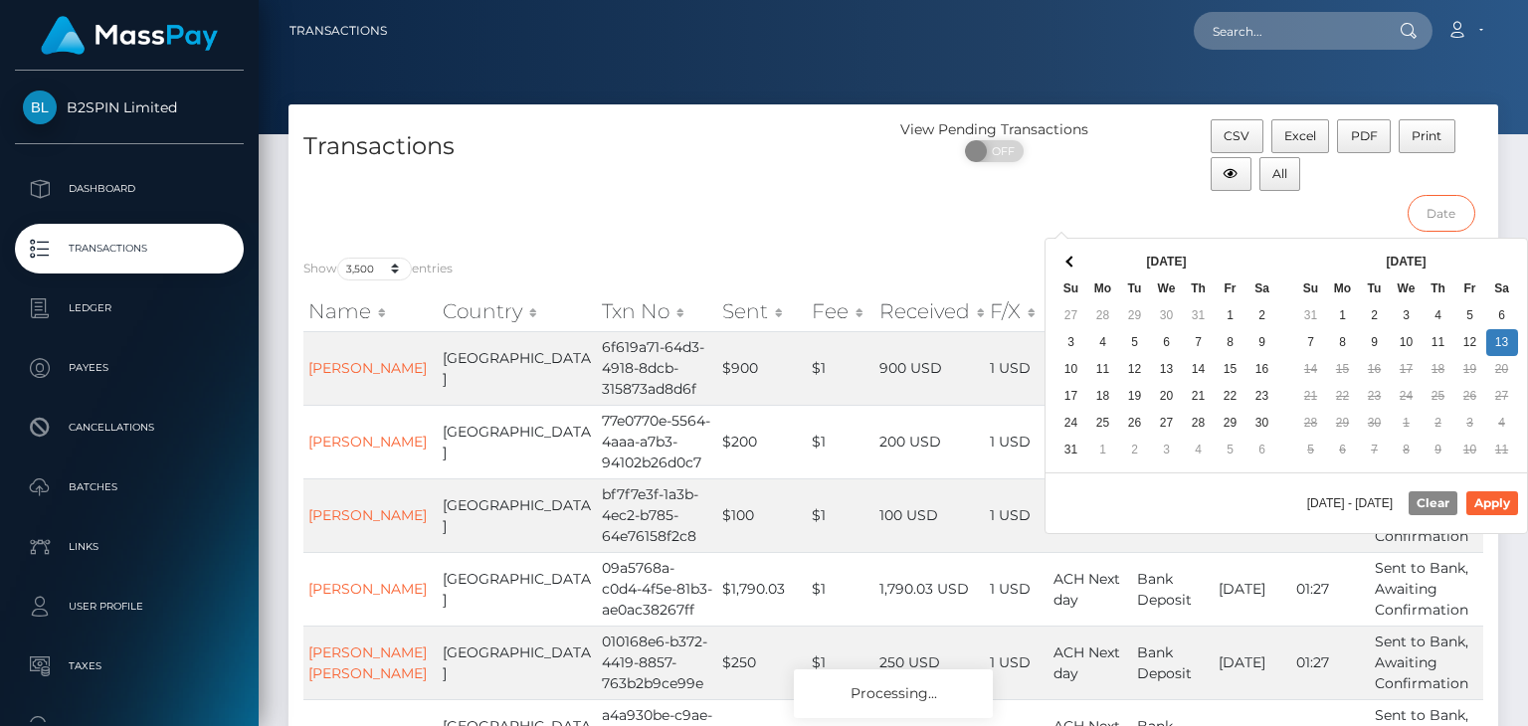
click at [1446, 228] on input "text" at bounding box center [1442, 213] width 69 height 37
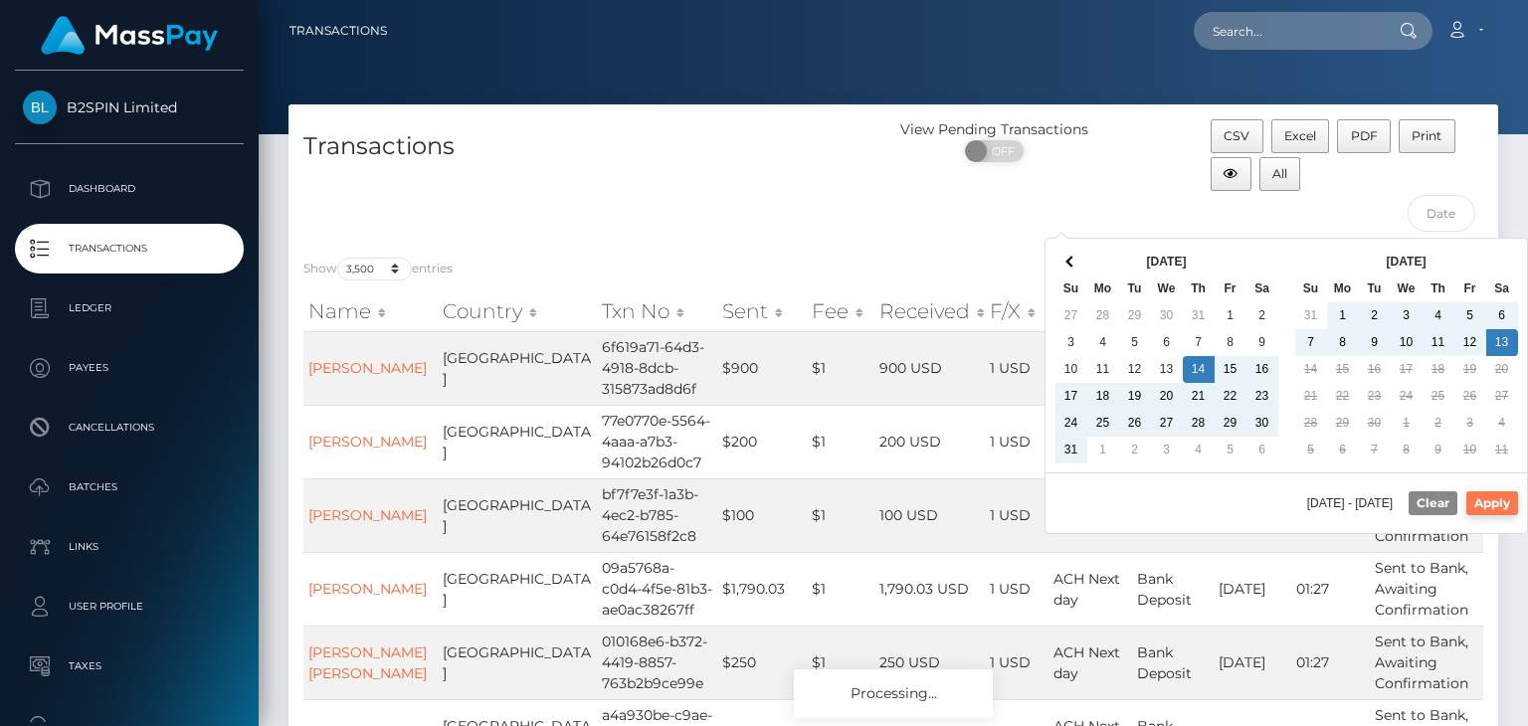
click at [1483, 498] on button "Apply" at bounding box center [1492, 503] width 52 height 24
type input "[DATE] - [DATE]"
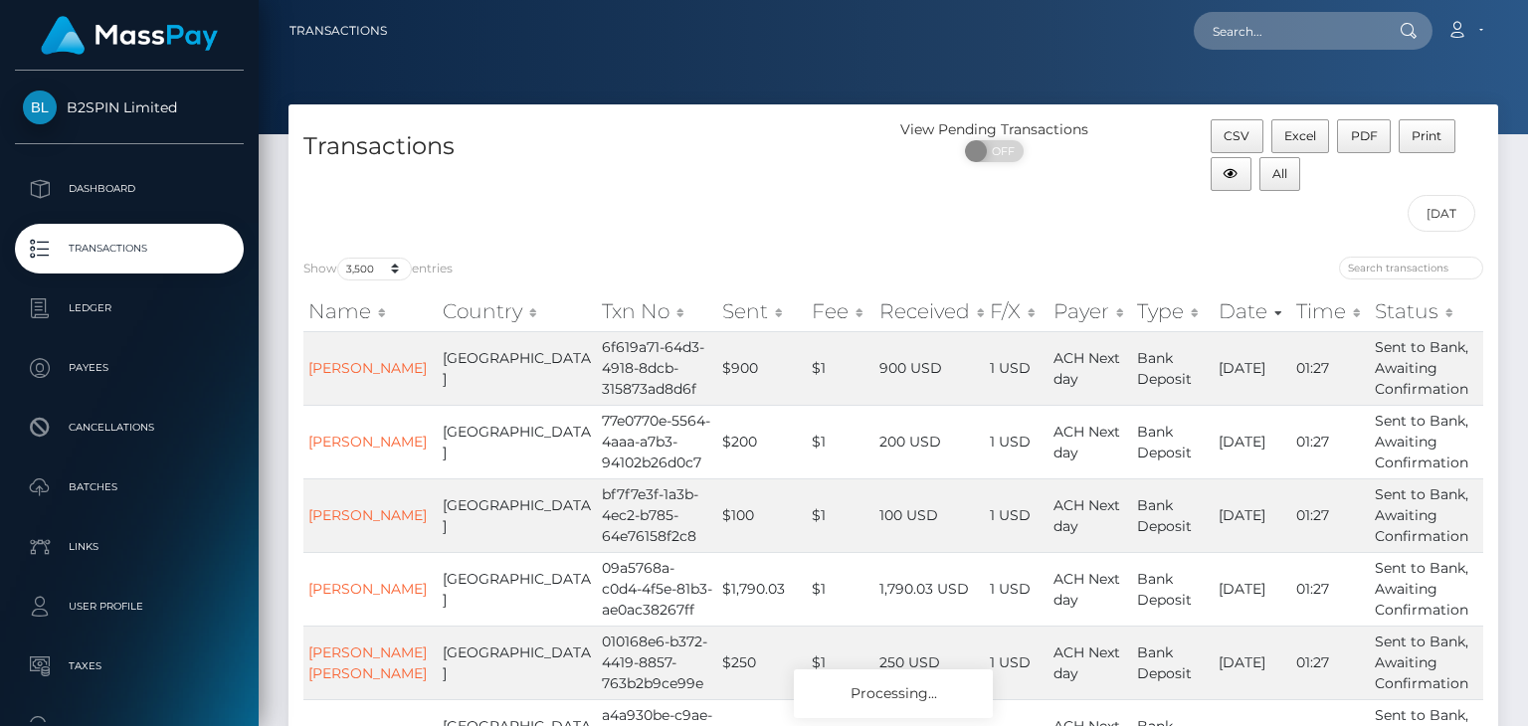
click at [879, 232] on div "Transactions" at bounding box center [590, 180] width 605 height 122
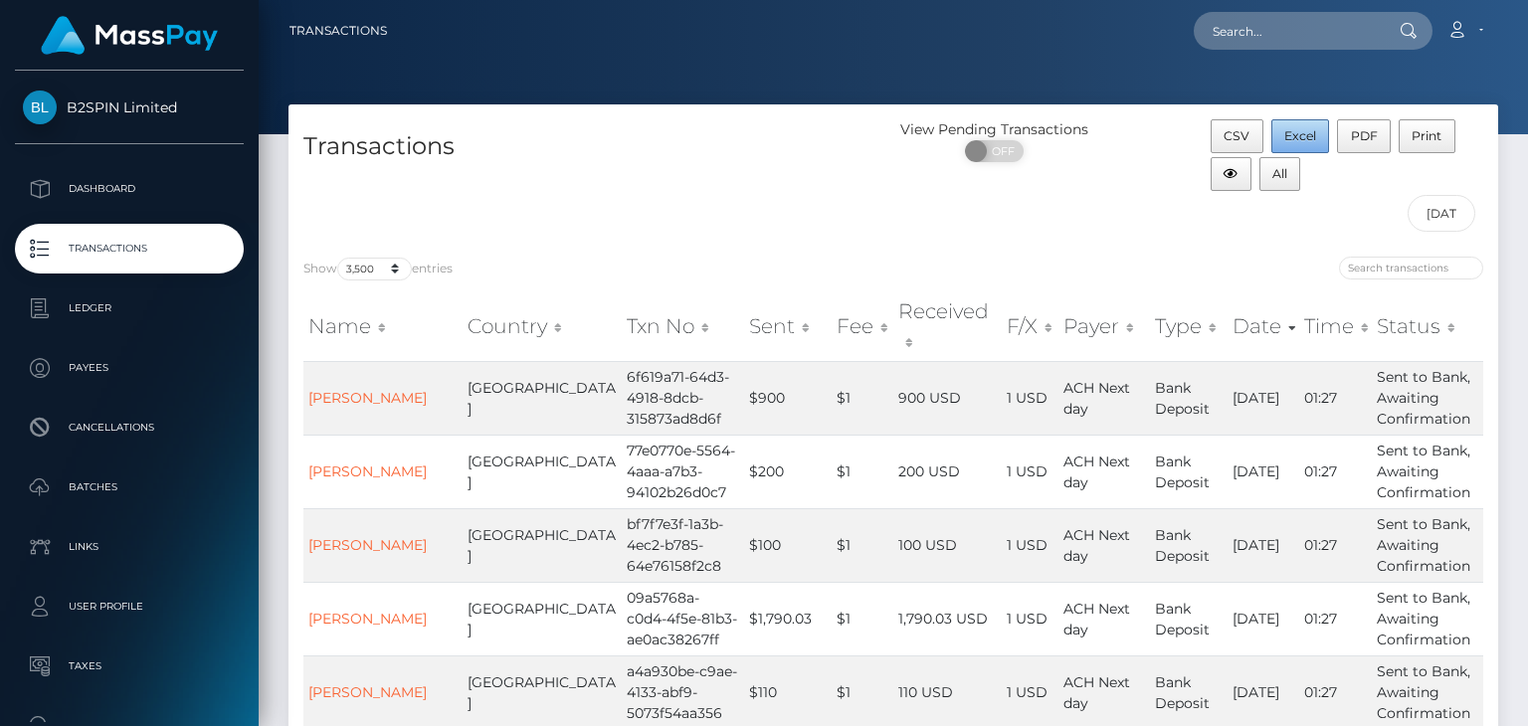
click at [1297, 126] on button "Excel" at bounding box center [1300, 136] width 59 height 34
